Goal: Information Seeking & Learning: Find specific fact

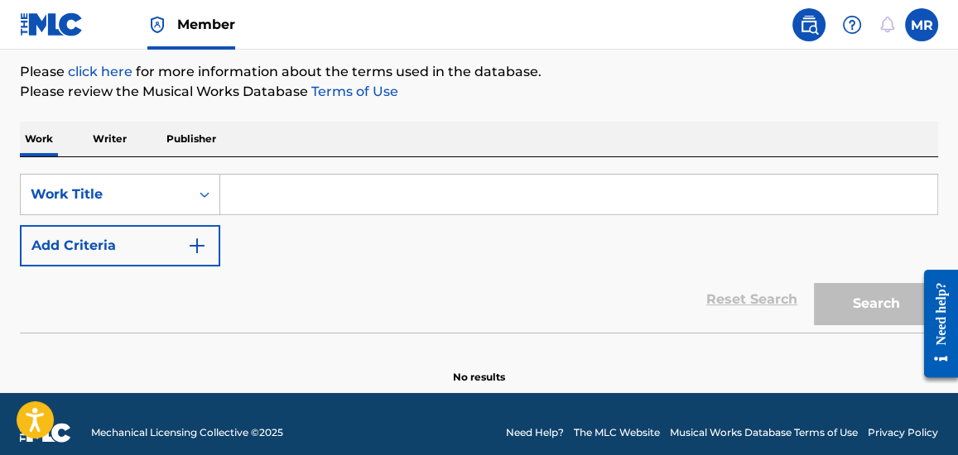
scroll to position [211, 0]
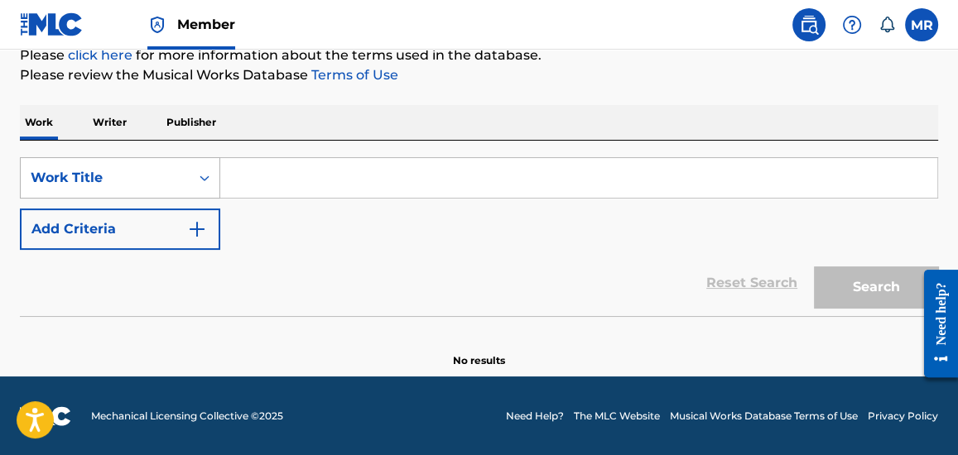
click at [205, 179] on icon "Search Form" at bounding box center [204, 178] width 17 height 17
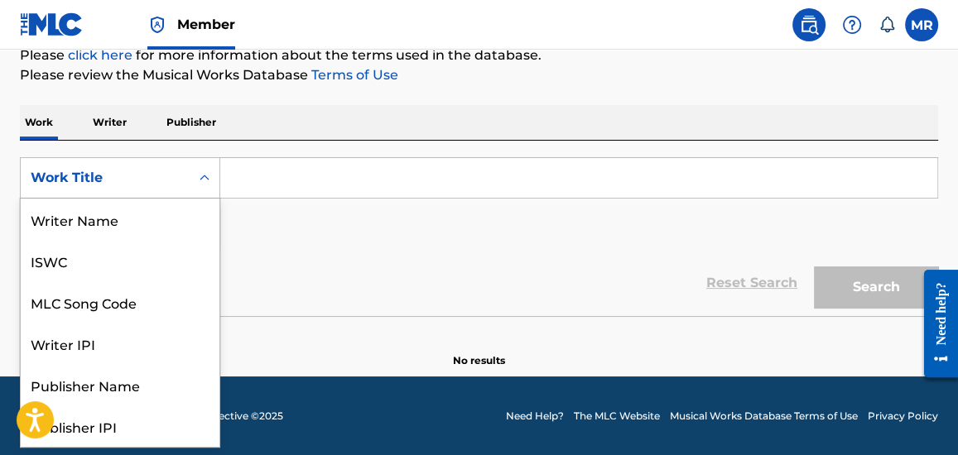
scroll to position [83, 0]
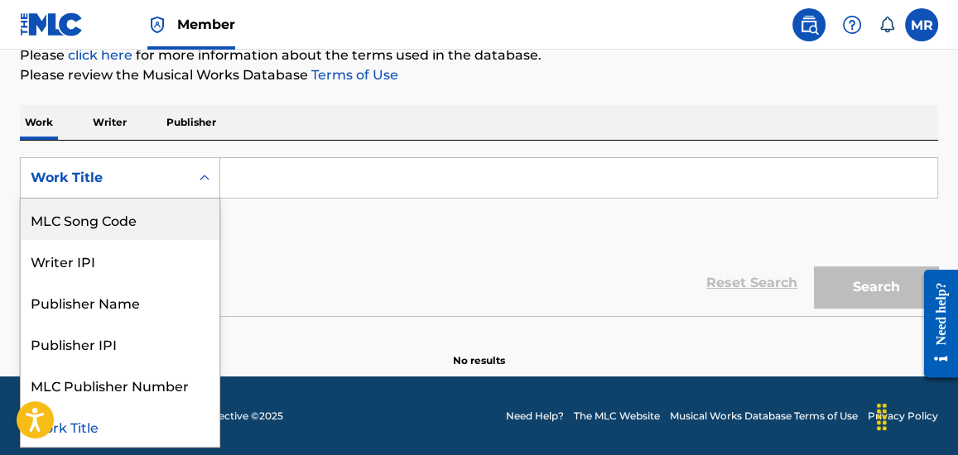
click at [122, 123] on p "Writer" at bounding box center [110, 122] width 44 height 35
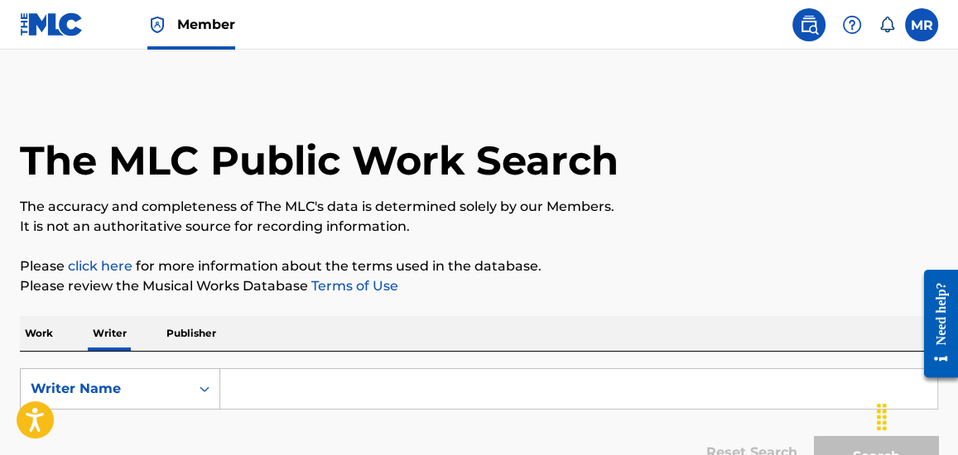
click at [266, 391] on input "Search Form" at bounding box center [578, 389] width 717 height 40
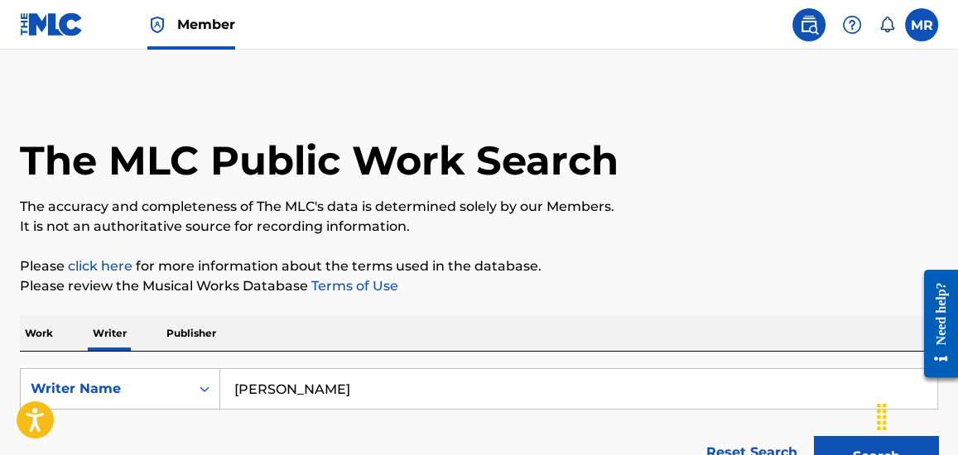
type input "[PERSON_NAME]"
click at [776, 193] on div "The MLC Public Work Search" at bounding box center [479, 151] width 918 height 121
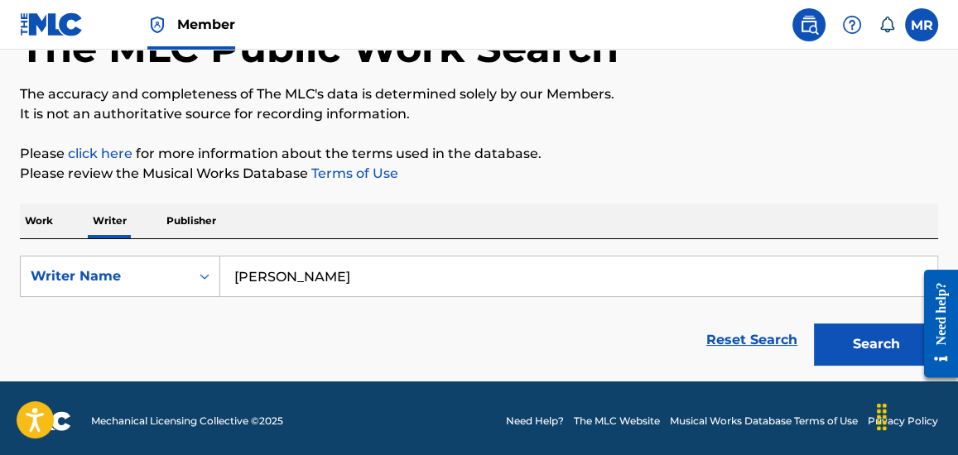
scroll to position [118, 0]
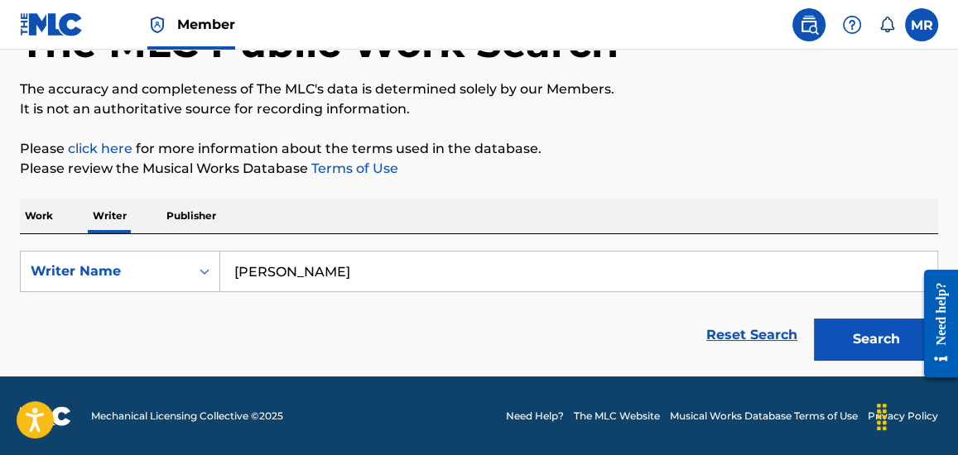
click at [871, 333] on button "Search" at bounding box center [876, 339] width 124 height 41
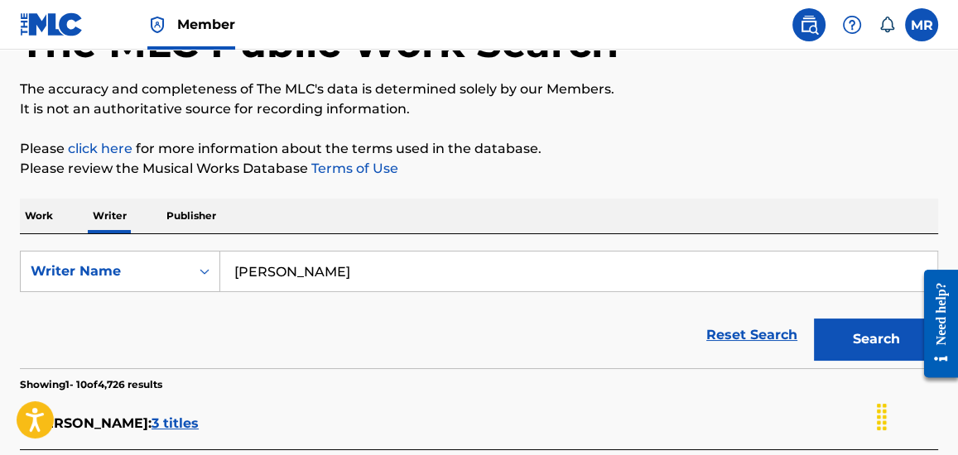
scroll to position [558, 0]
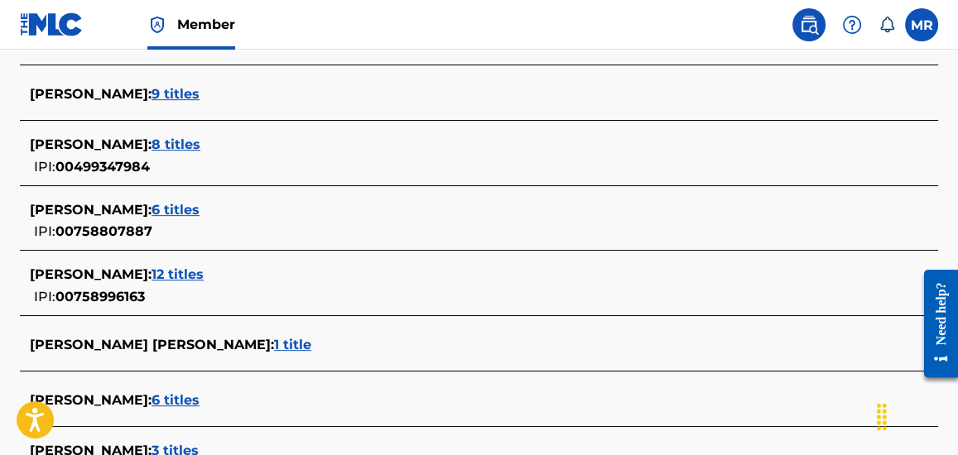
click at [175, 273] on span "12 titles" at bounding box center [178, 275] width 52 height 16
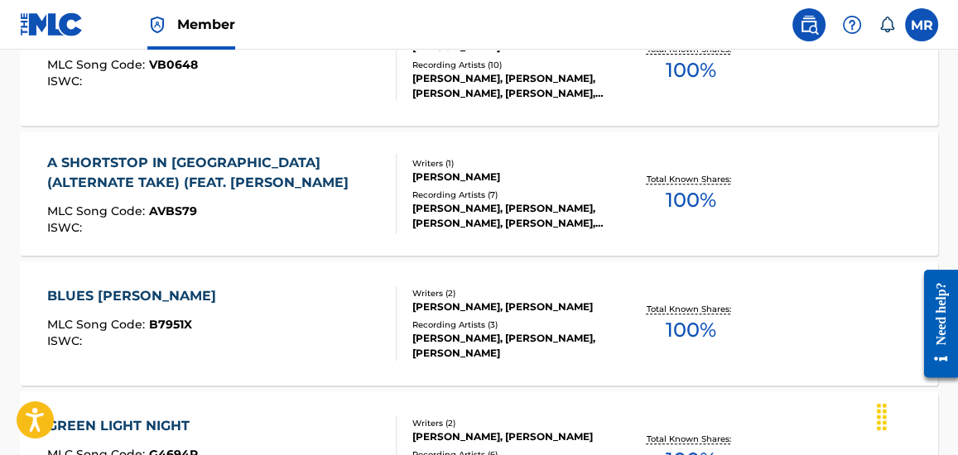
click at [347, 297] on div "BLUES BIRD JAY MLC Song Code : B7951X ISWC :" at bounding box center [221, 324] width 349 height 75
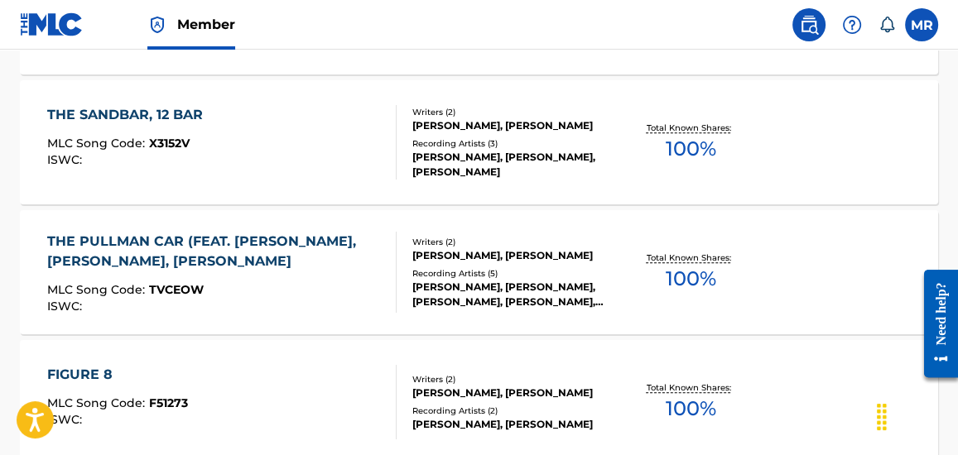
scroll to position [1571, 0]
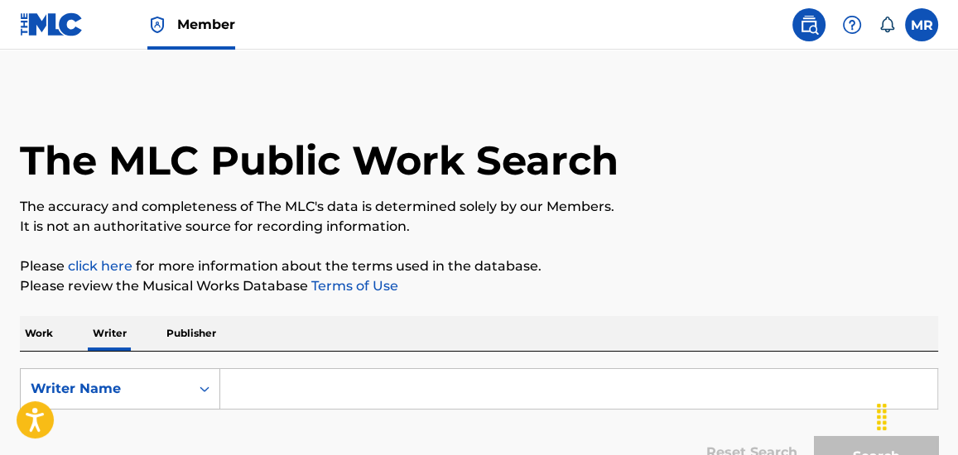
click at [296, 393] on input "Search Form" at bounding box center [578, 389] width 717 height 40
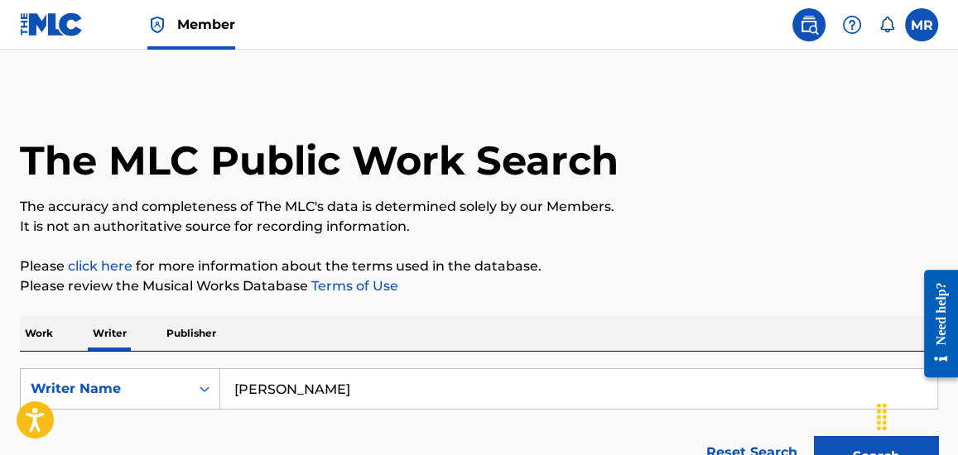
type input "[PERSON_NAME]"
click at [747, 209] on p "The accuracy and completeness of The MLC's data is determined solely by our Mem…" at bounding box center [479, 207] width 918 height 20
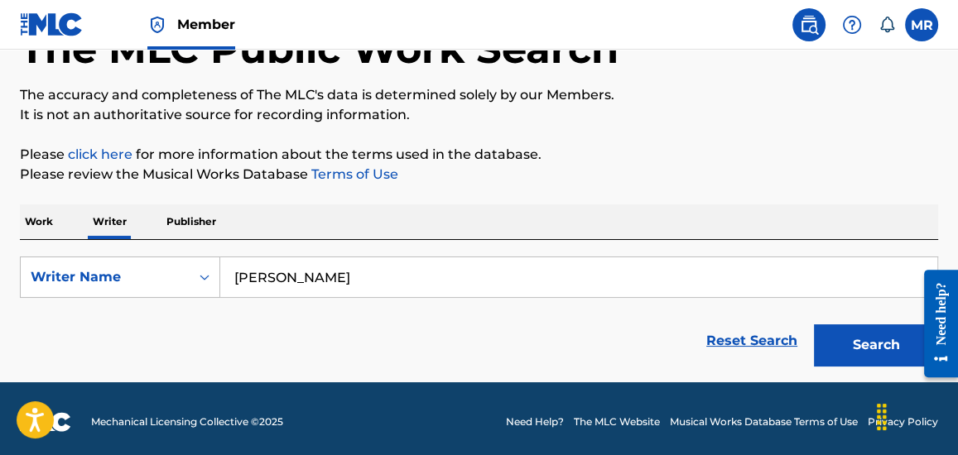
scroll to position [118, 0]
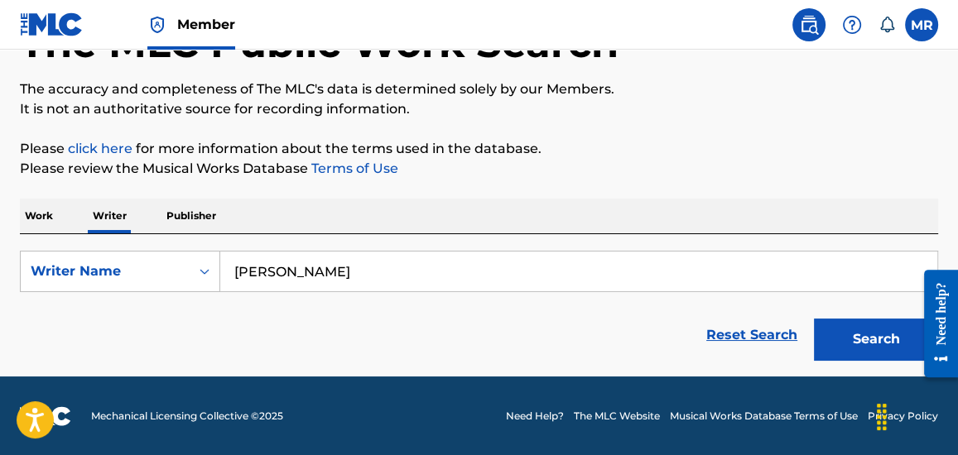
click at [850, 333] on button "Search" at bounding box center [876, 339] width 124 height 41
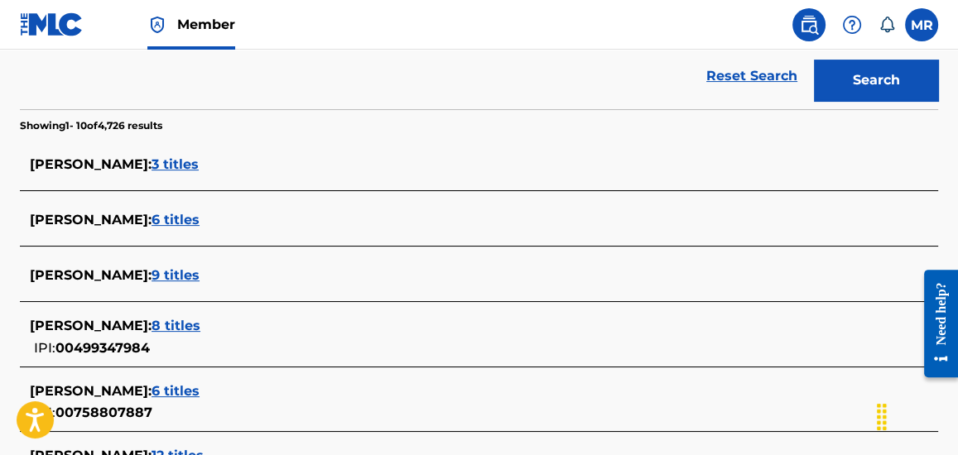
scroll to position [389, 0]
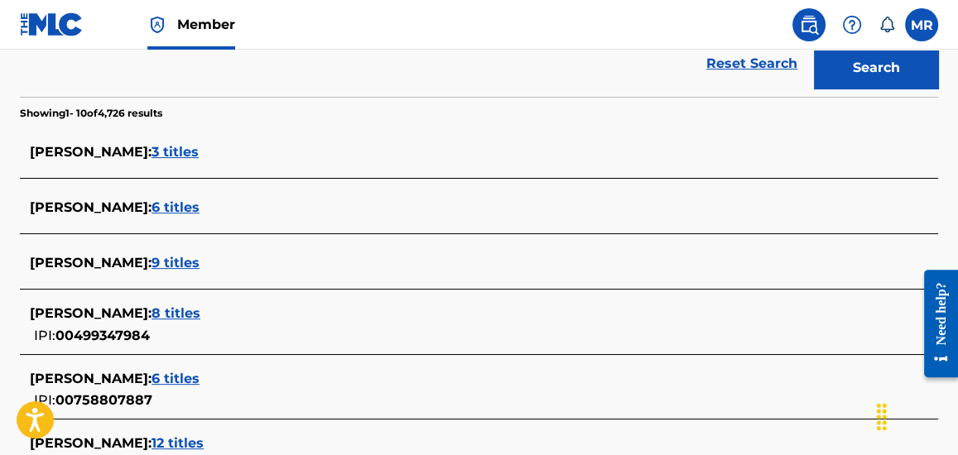
click at [172, 210] on span "6 titles" at bounding box center [176, 208] width 48 height 16
